Goal: Transaction & Acquisition: Purchase product/service

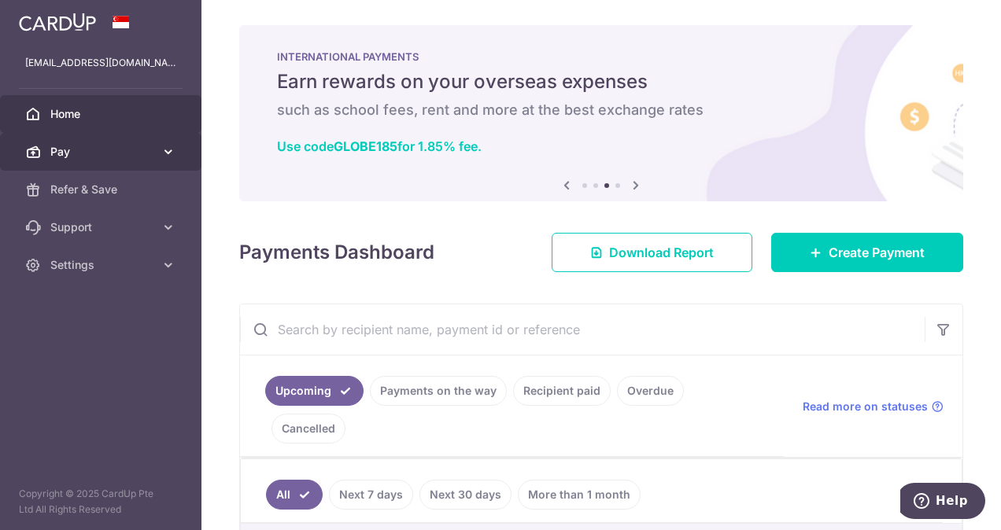
click at [168, 157] on icon at bounding box center [169, 152] width 16 height 16
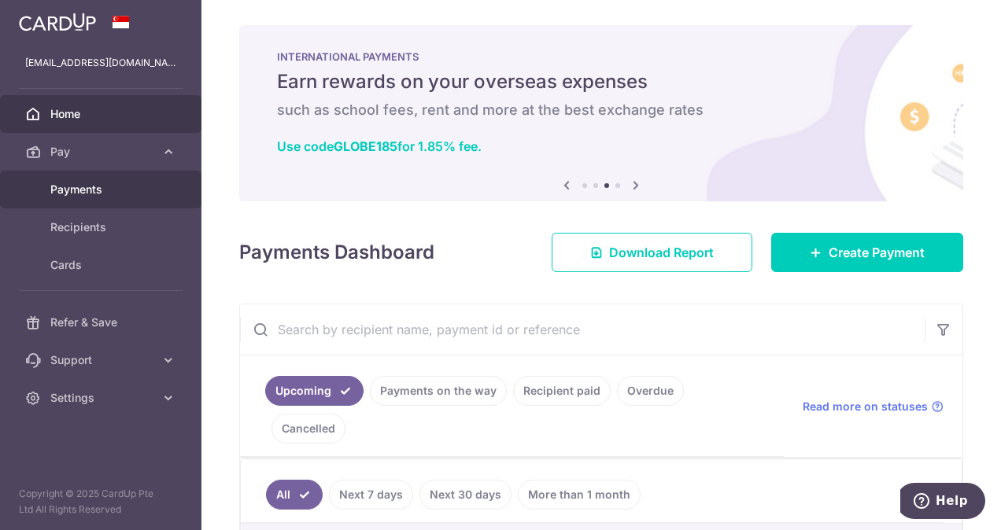
click at [132, 191] on span "Payments" at bounding box center [102, 190] width 104 height 16
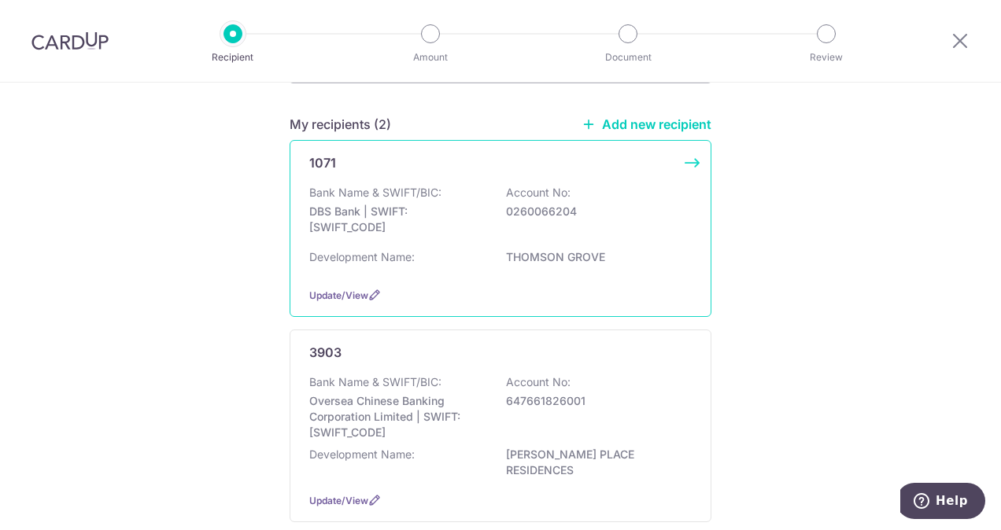
scroll to position [112, 0]
click at [506, 264] on p "THOMSON GROVE" at bounding box center [594, 257] width 176 height 16
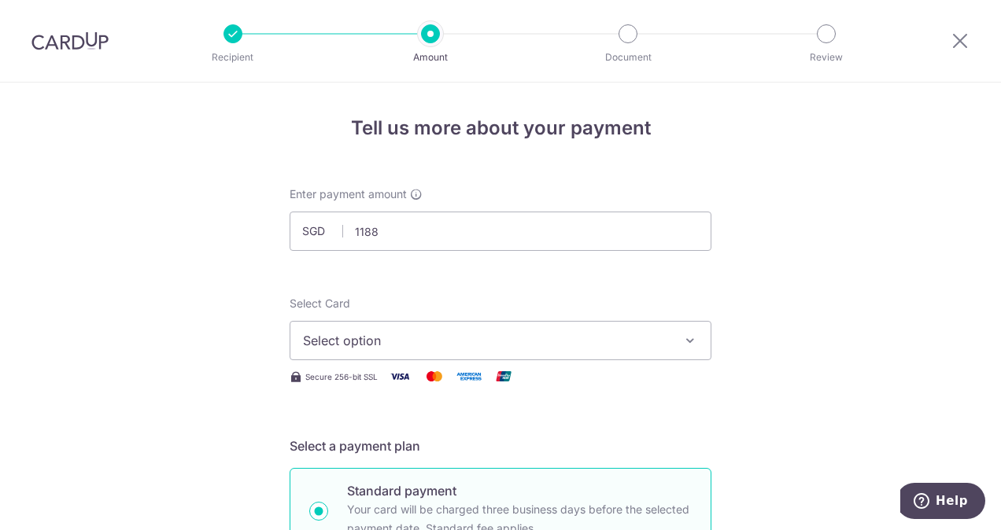
type input "1,188.00"
click at [472, 335] on span "Select option" at bounding box center [486, 340] width 367 height 19
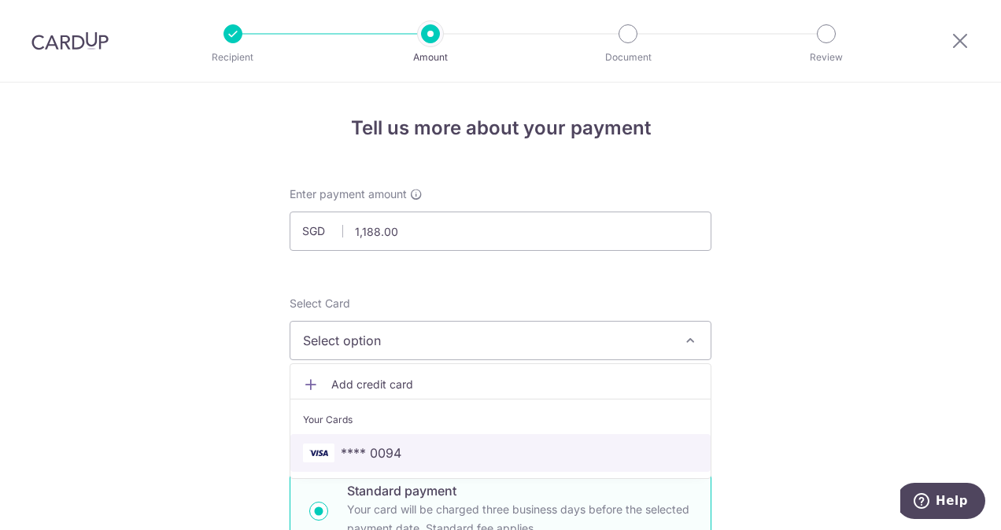
click at [396, 449] on span "**** 0094" at bounding box center [371, 453] width 61 height 19
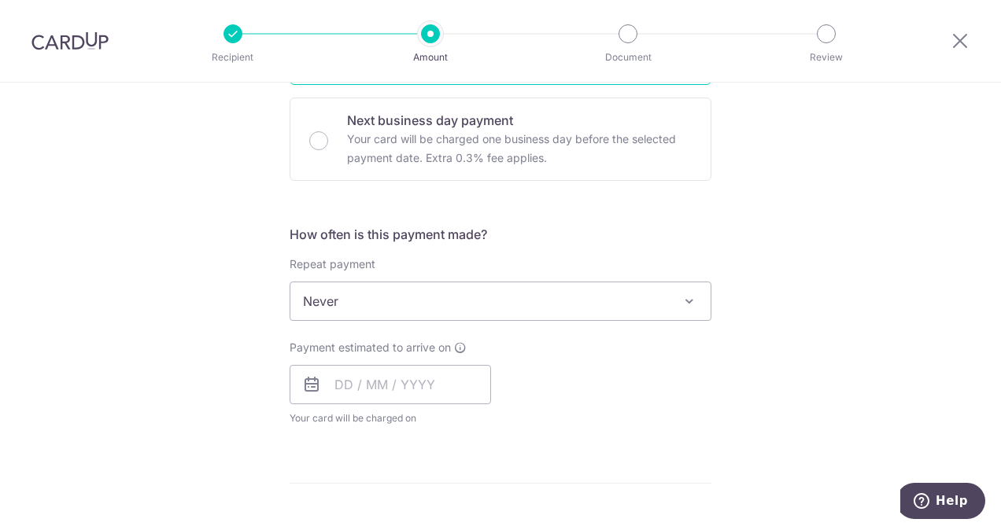
scroll to position [470, 0]
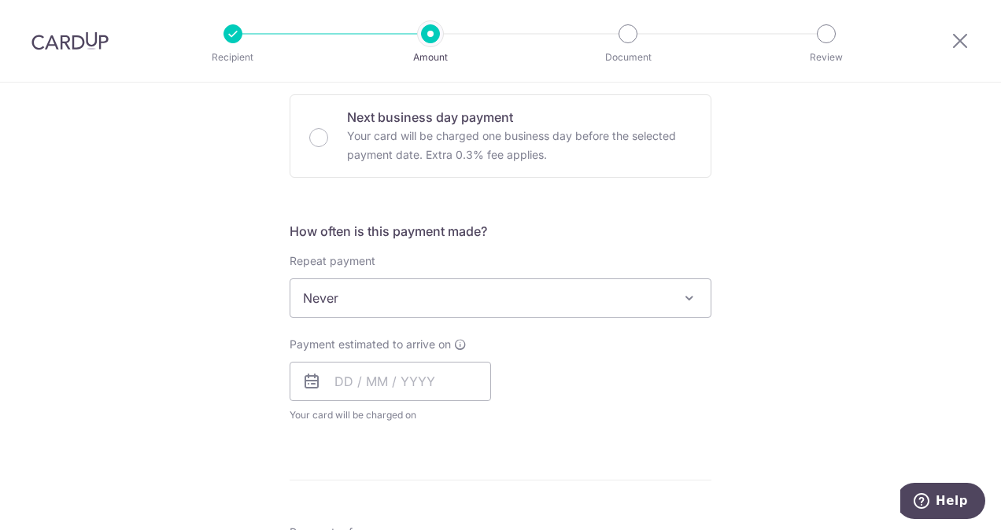
click at [645, 319] on div "How often is this payment made? Repeat payment Never Every week Every month Eve…" at bounding box center [501, 329] width 422 height 214
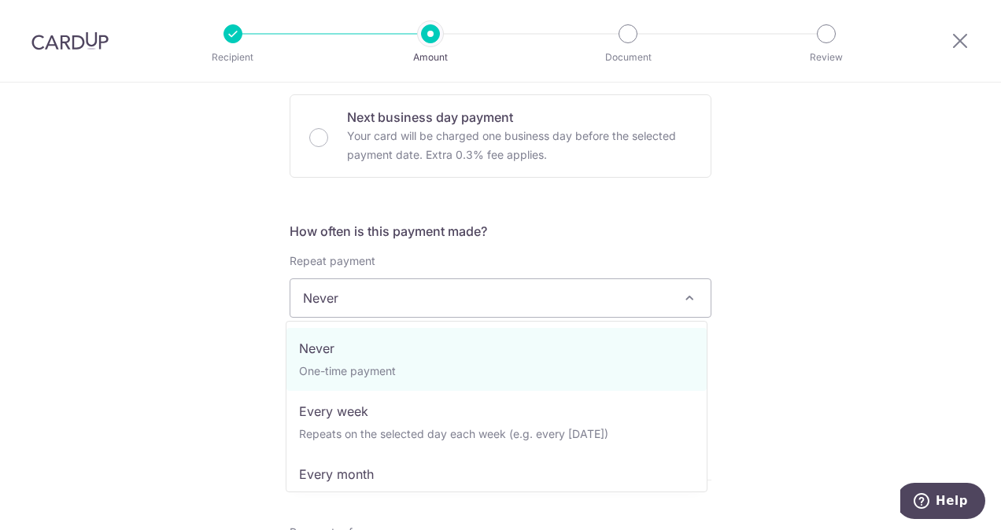
click at [651, 292] on span "Never" at bounding box center [500, 298] width 420 height 38
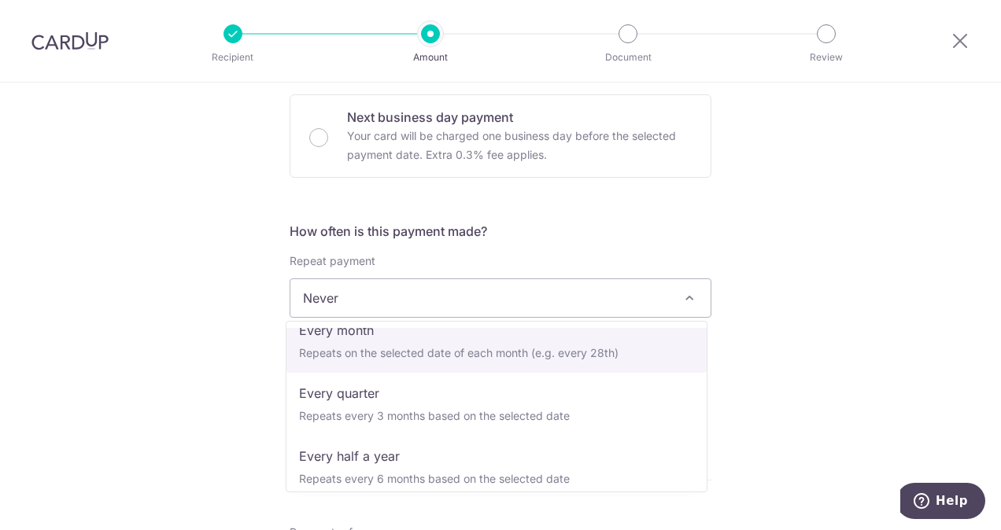
scroll to position [145, 0]
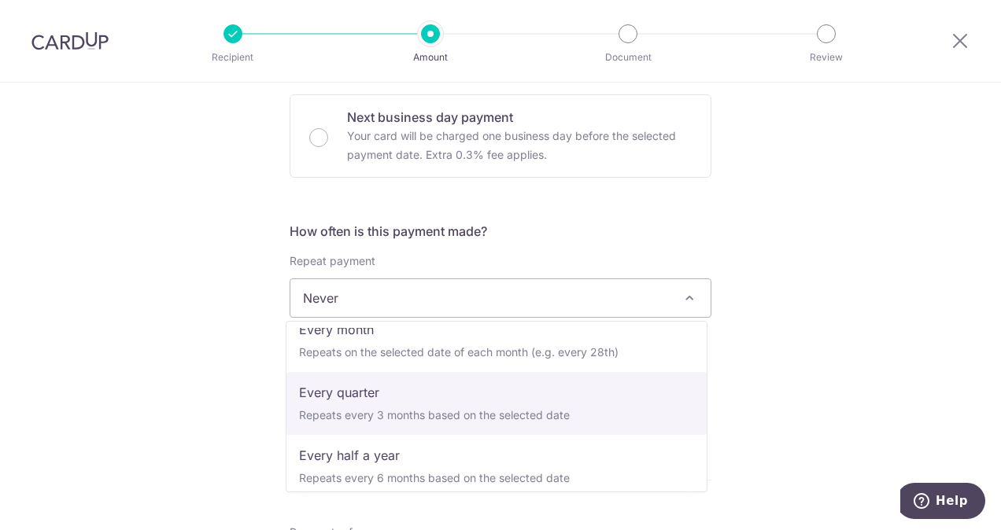
select select "4"
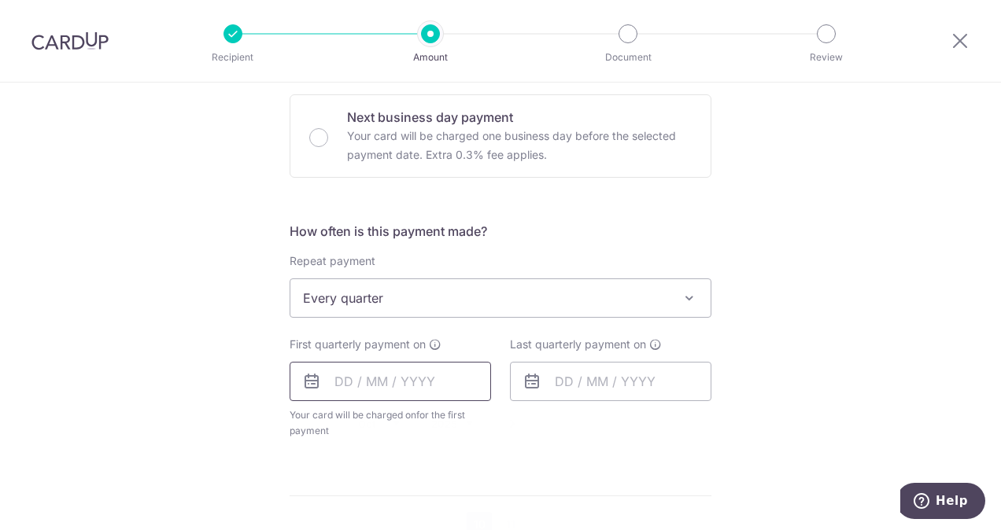
click at [408, 377] on input "text" at bounding box center [390, 381] width 201 height 39
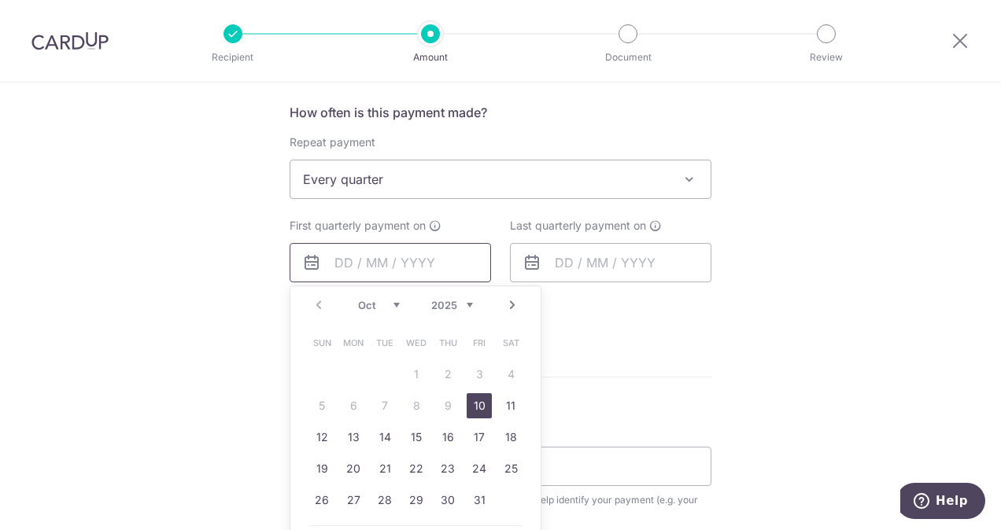
scroll to position [590, 0]
click at [482, 462] on link "24" at bounding box center [479, 467] width 25 height 25
type input "[DATE]"
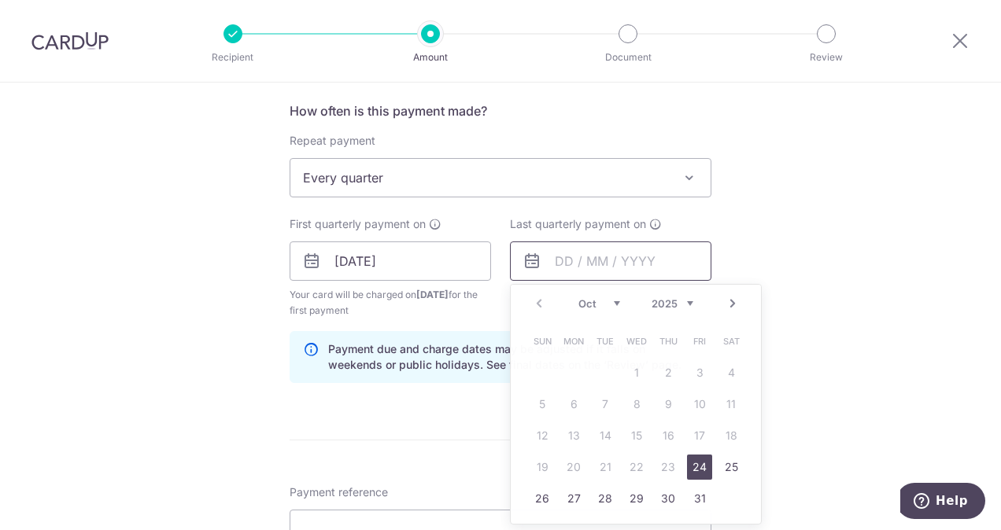
click at [577, 264] on input "text" at bounding box center [610, 261] width 201 height 39
click at [725, 303] on link "Next" at bounding box center [732, 303] width 19 height 19
click at [723, 302] on link "Next" at bounding box center [732, 303] width 19 height 19
click at [572, 497] on link "26" at bounding box center [573, 498] width 25 height 25
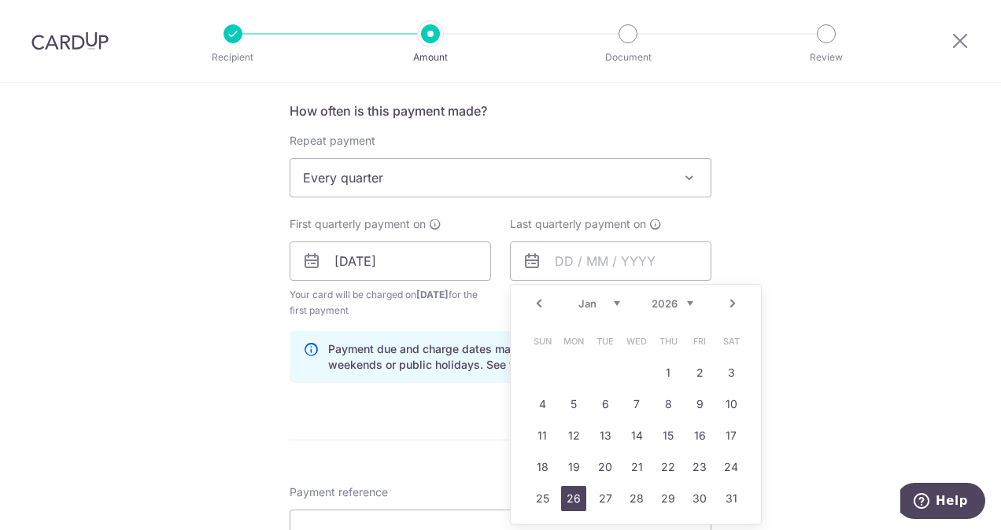
type input "26/01/2026"
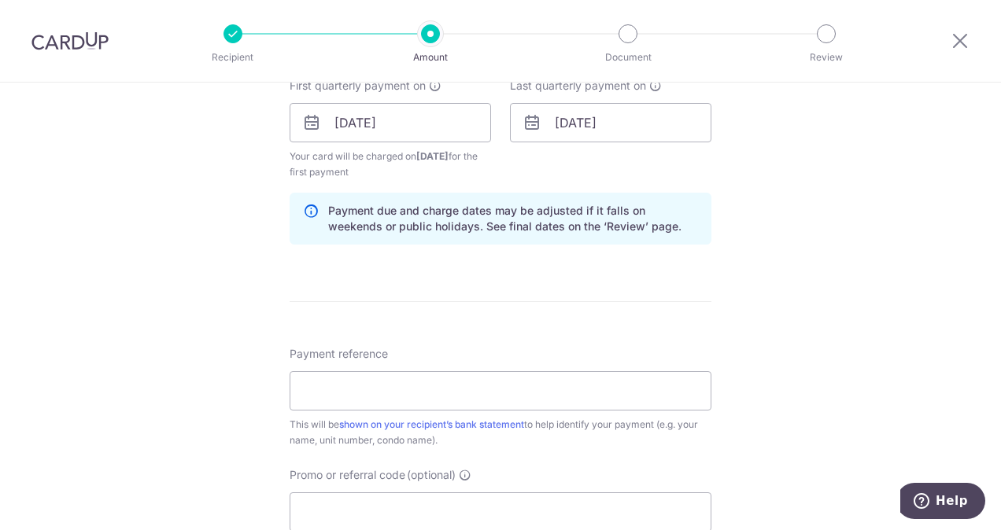
scroll to position [731, 0]
click at [518, 379] on input "Payment reference" at bounding box center [501, 388] width 422 height 39
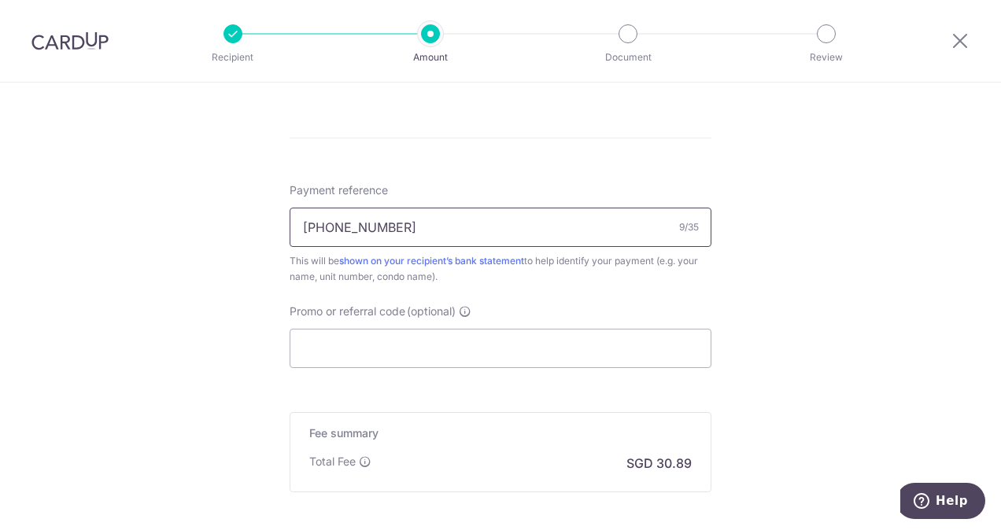
scroll to position [905, 0]
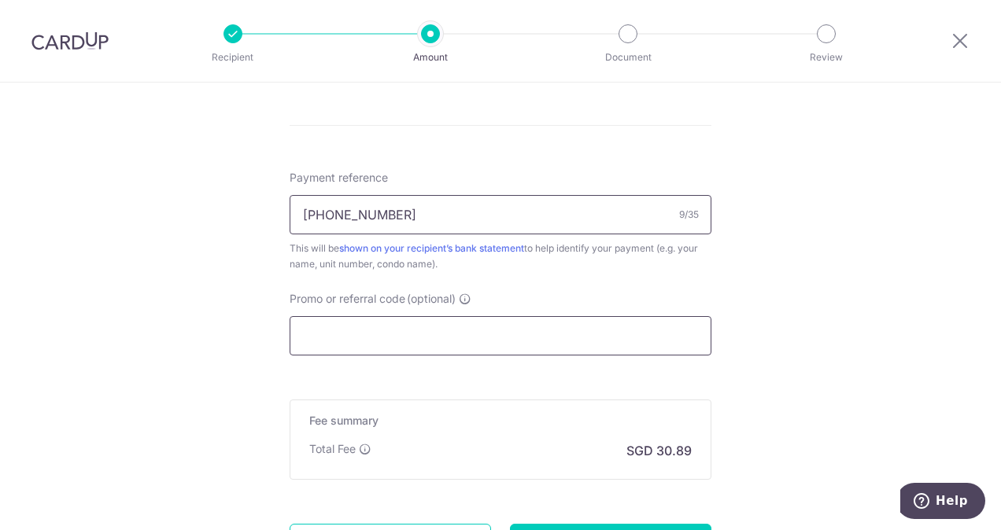
type input "[PHONE_NUMBER]"
click at [446, 338] on input "Promo or referral code (optional)" at bounding box center [501, 335] width 422 height 39
paste input "REC185"
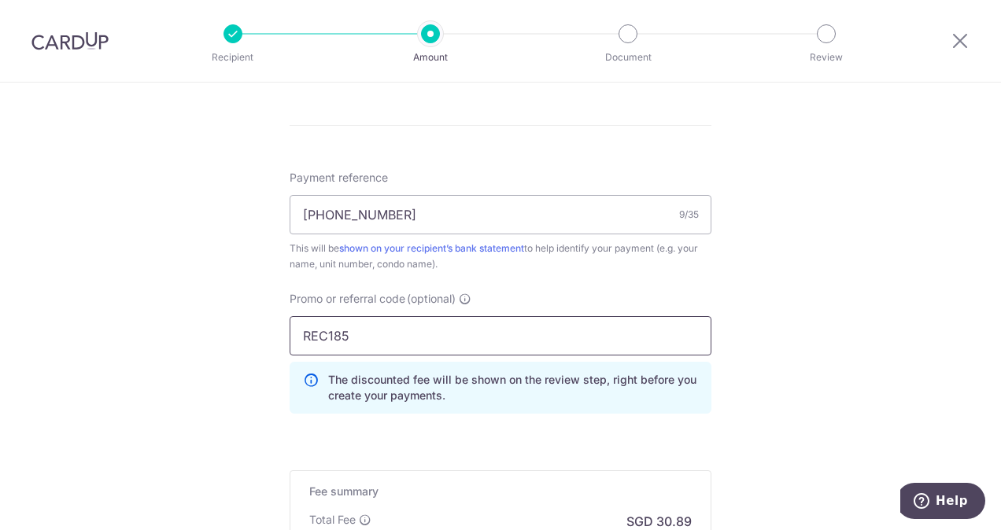
type input "REC185"
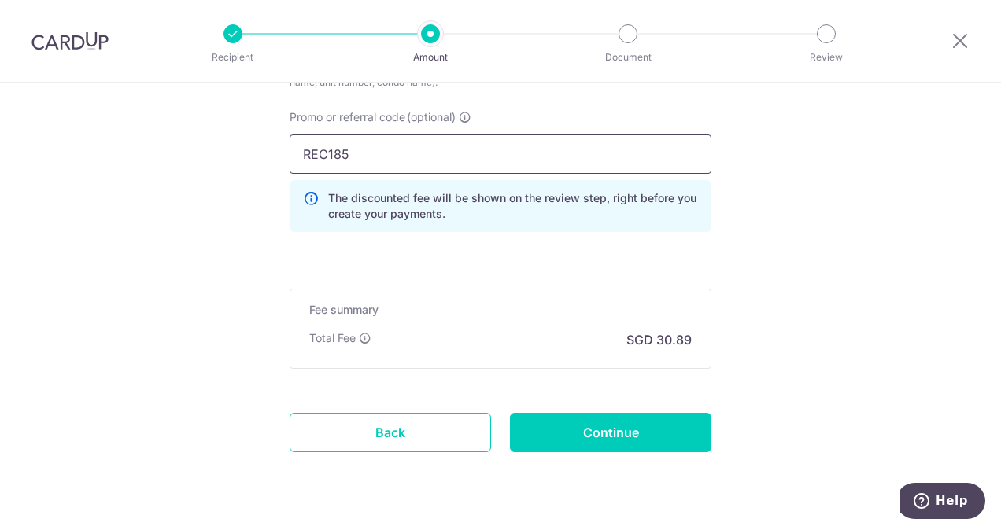
scroll to position [1090, 0]
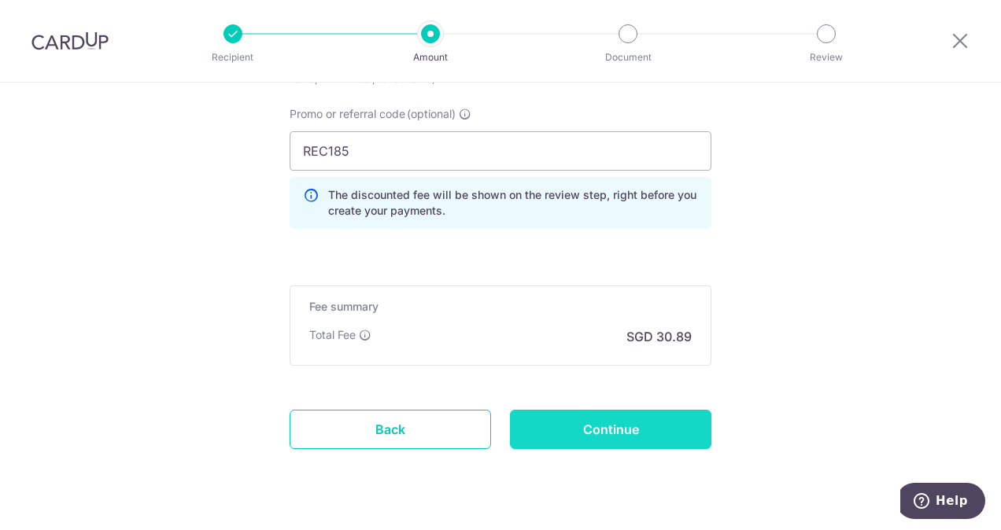
click at [596, 427] on input "Continue" at bounding box center [610, 429] width 201 height 39
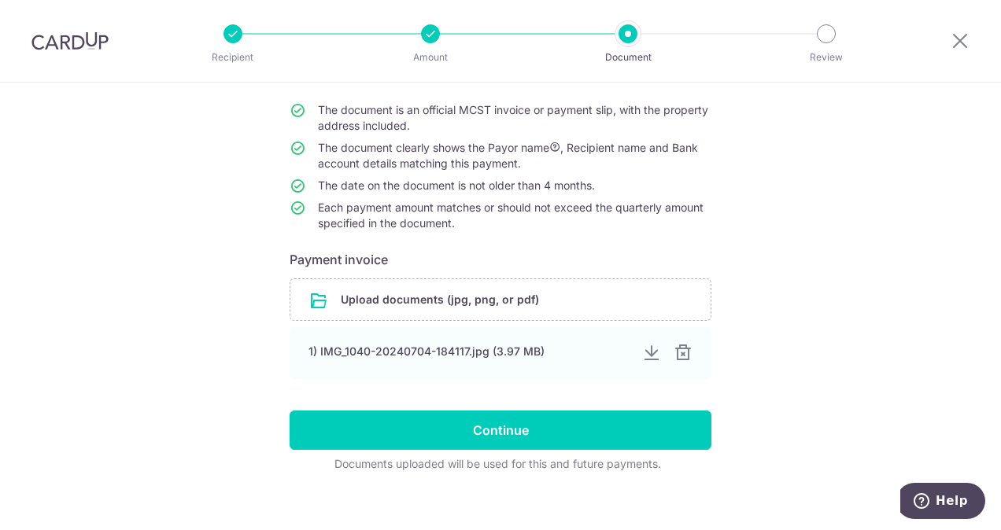
scroll to position [137, 0]
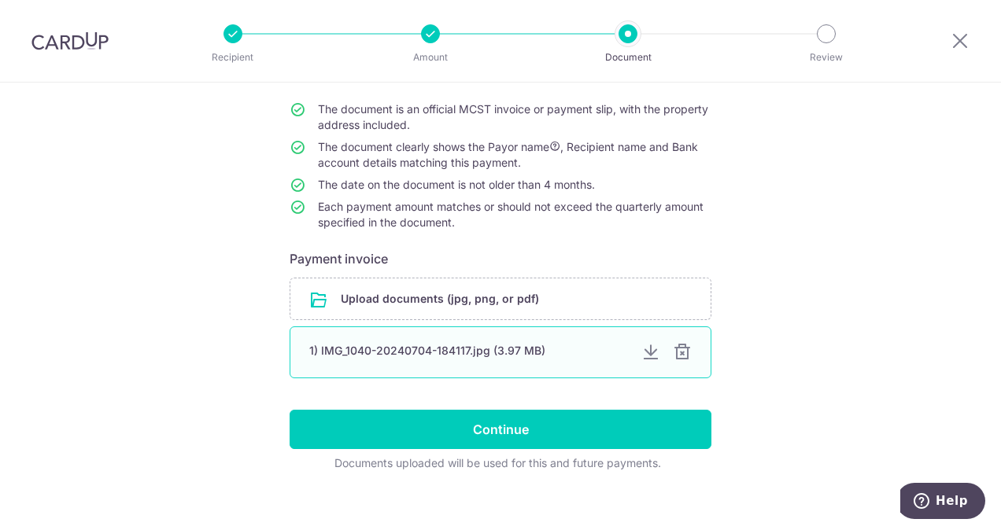
click at [464, 353] on div "1) IMG_1040-20240704-184117.jpg (3.97 MB)" at bounding box center [469, 351] width 320 height 16
click at [641, 351] on div at bounding box center [650, 352] width 19 height 19
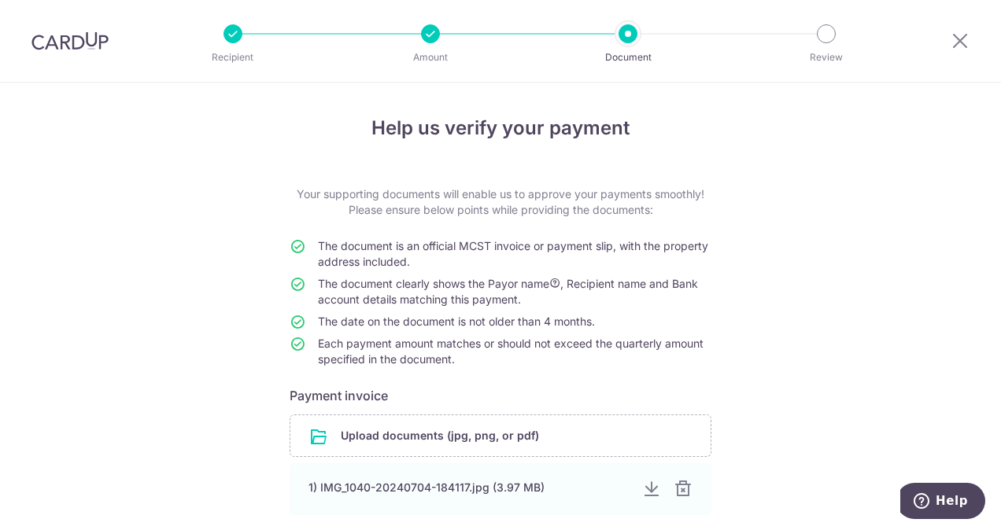
scroll to position [152, 0]
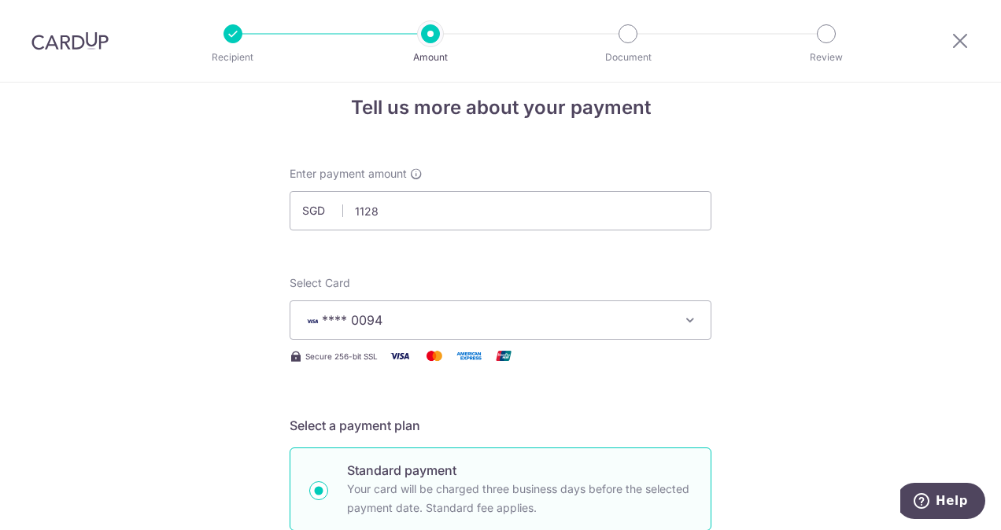
type input "1,128.00"
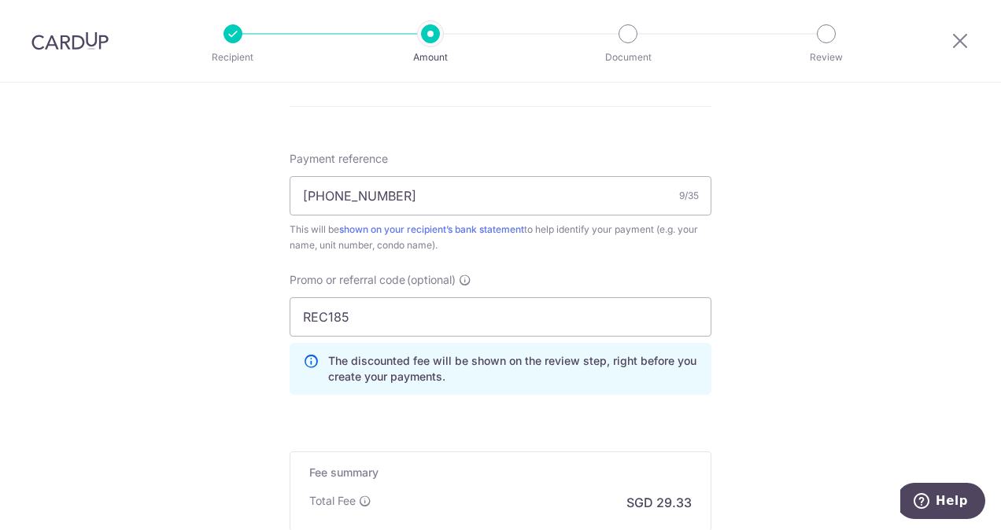
scroll to position [1025, 0]
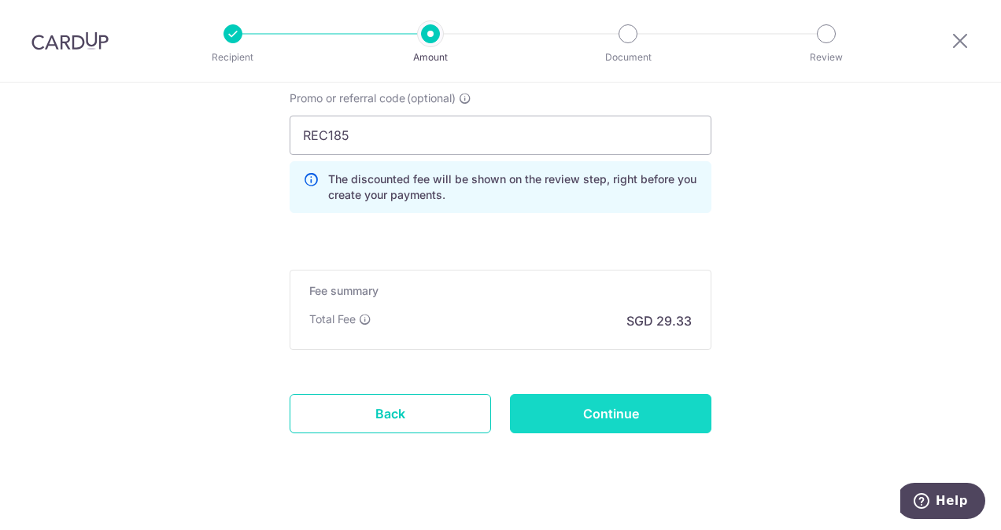
click at [656, 416] on input "Continue" at bounding box center [610, 413] width 201 height 39
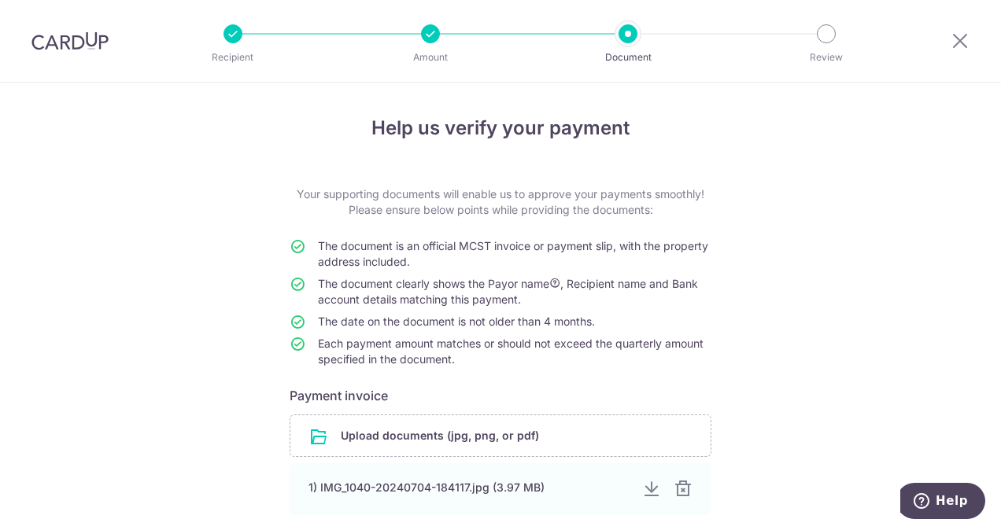
scroll to position [152, 0]
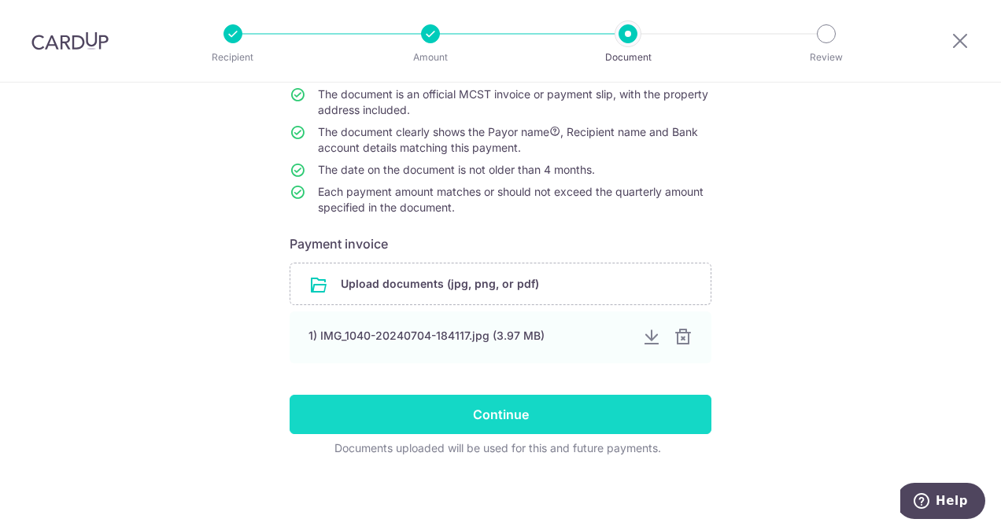
click at [530, 424] on input "Continue" at bounding box center [501, 414] width 422 height 39
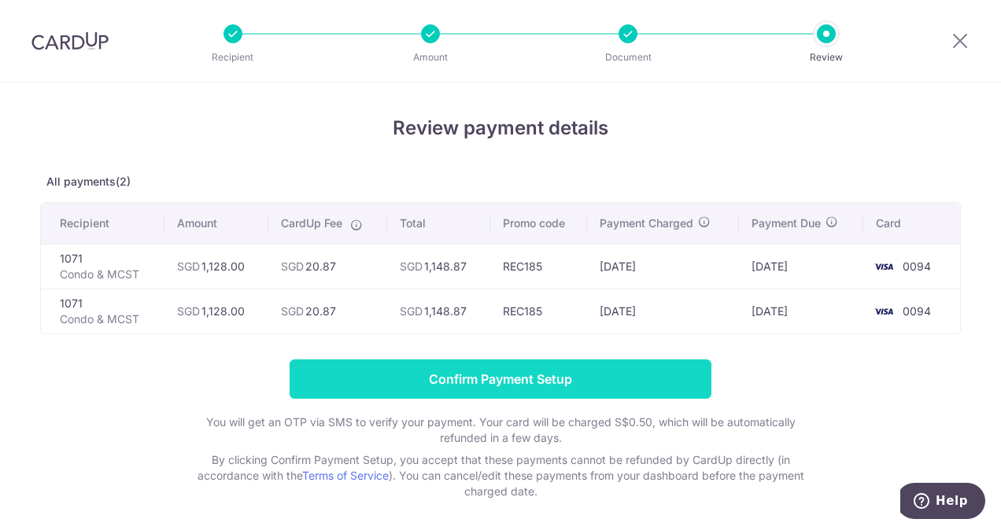
click at [490, 384] on input "Confirm Payment Setup" at bounding box center [501, 379] width 422 height 39
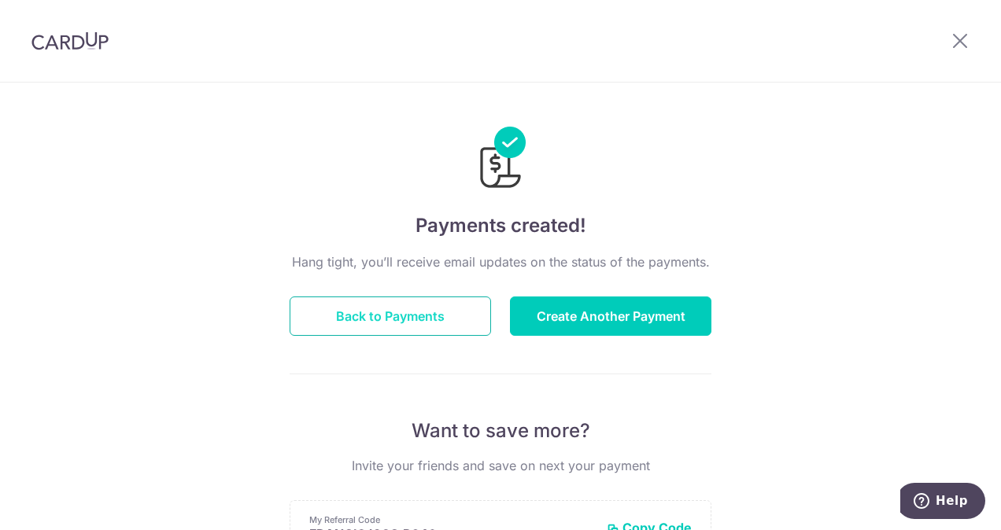
click at [417, 320] on button "Back to Payments" at bounding box center [390, 316] width 201 height 39
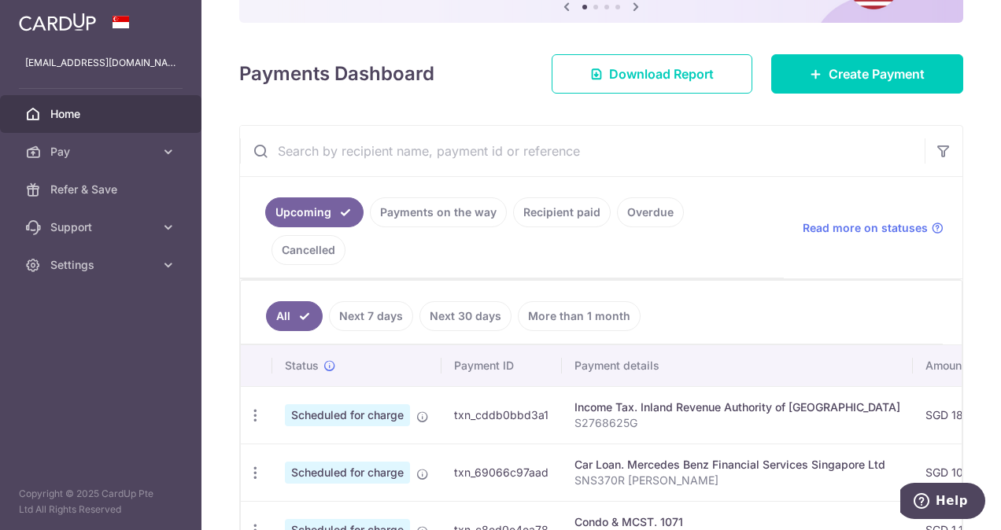
scroll to position [179, 0]
click at [458, 320] on link "Next 30 days" at bounding box center [465, 316] width 92 height 30
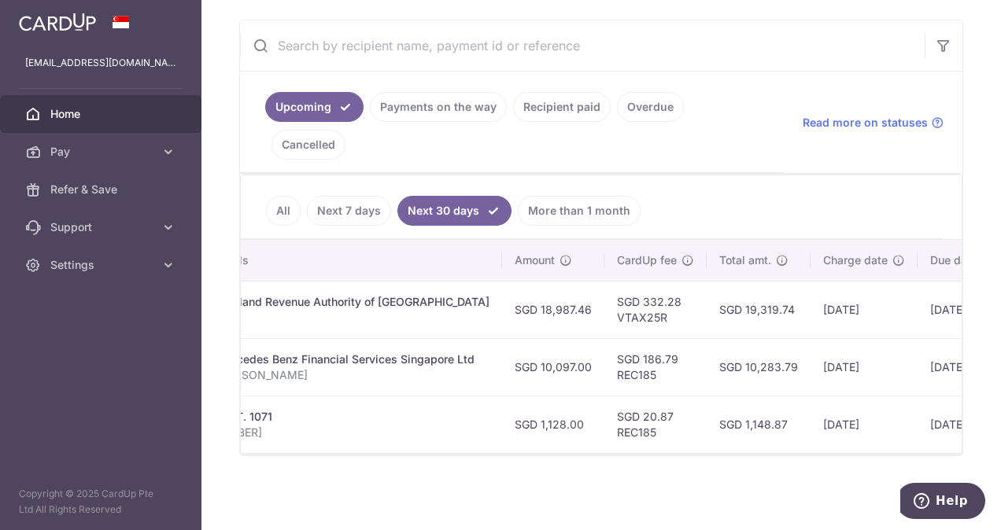
scroll to position [0, 411]
click at [580, 200] on link "More than 1 month" at bounding box center [579, 211] width 123 height 30
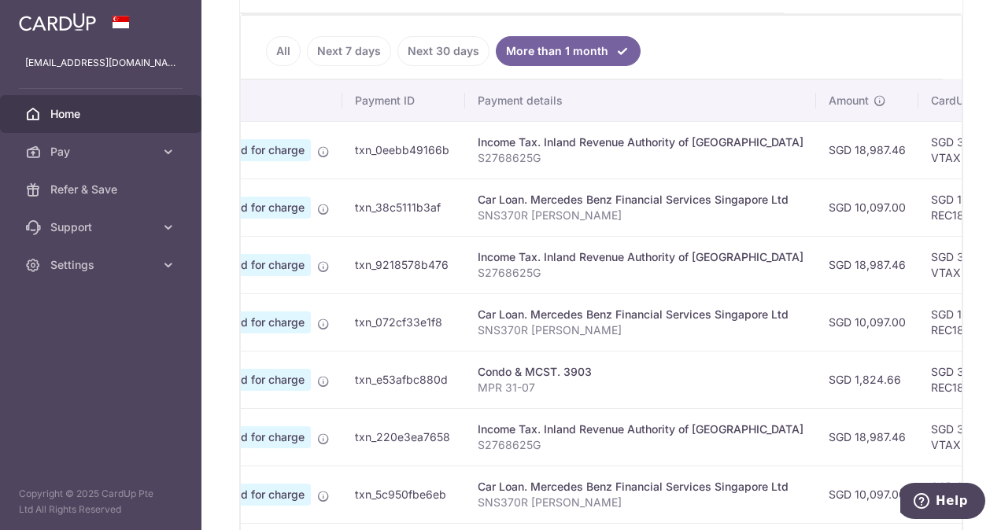
scroll to position [0, 89]
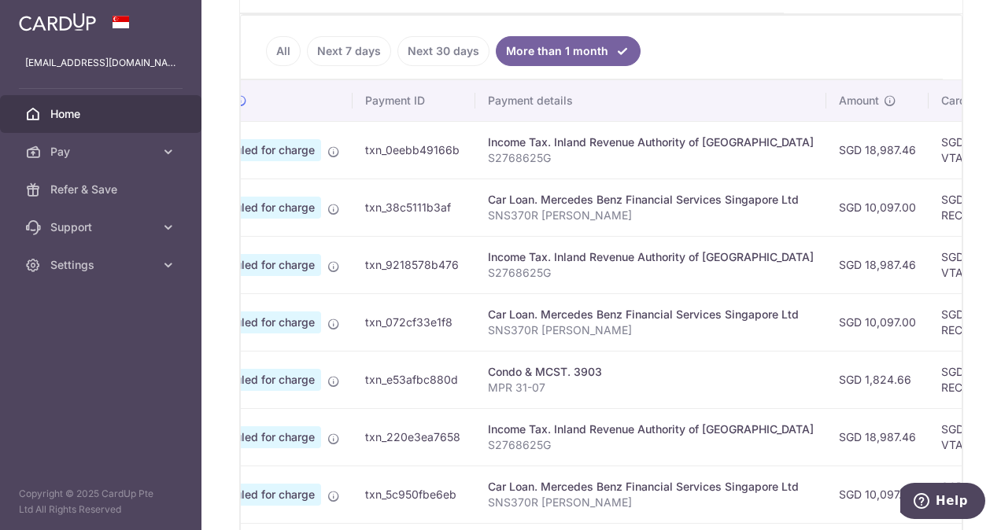
click at [437, 54] on link "Next 30 days" at bounding box center [443, 51] width 92 height 30
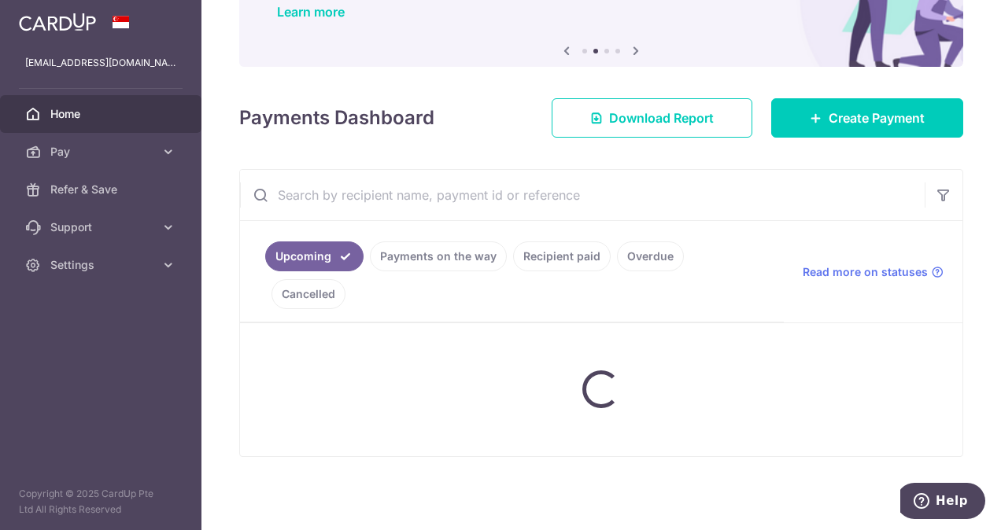
scroll to position [292, 0]
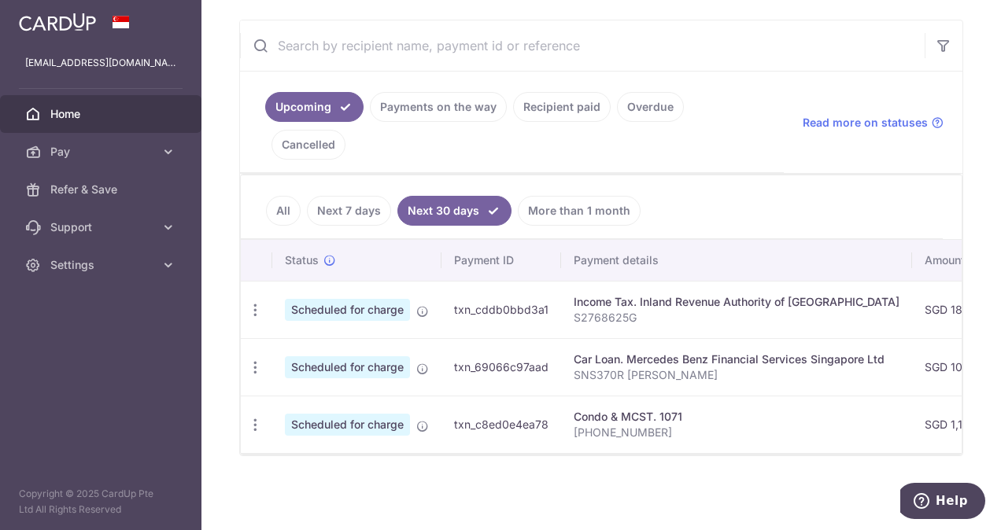
click at [589, 213] on link "More than 1 month" at bounding box center [579, 211] width 123 height 30
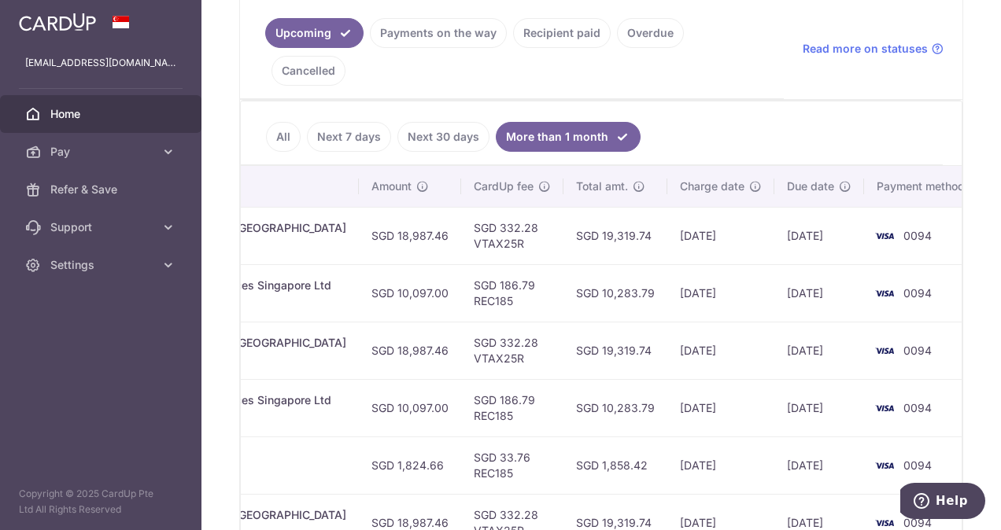
scroll to position [371, 0]
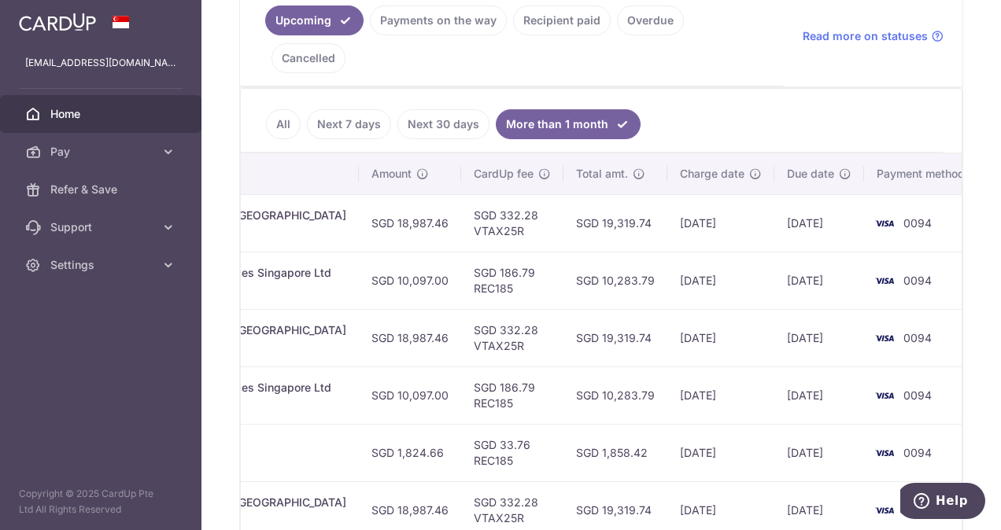
click at [433, 116] on link "Next 30 days" at bounding box center [443, 124] width 92 height 30
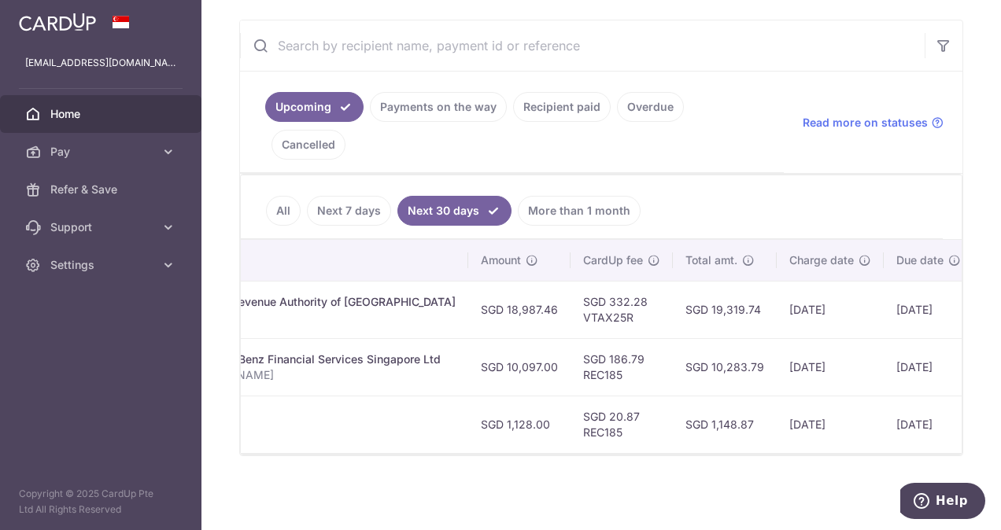
scroll to position [0, 444]
